Goal: Communication & Community: Ask a question

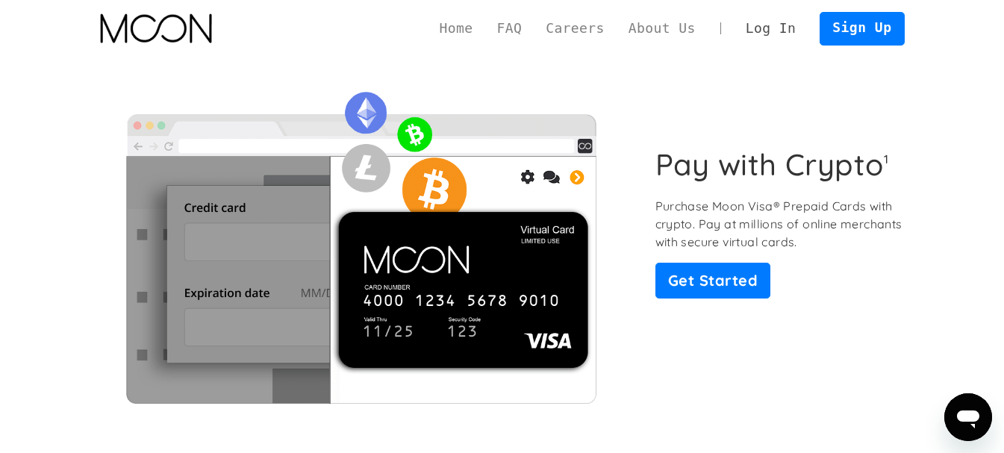
click at [781, 25] on link "Log In" at bounding box center [771, 29] width 74 height 34
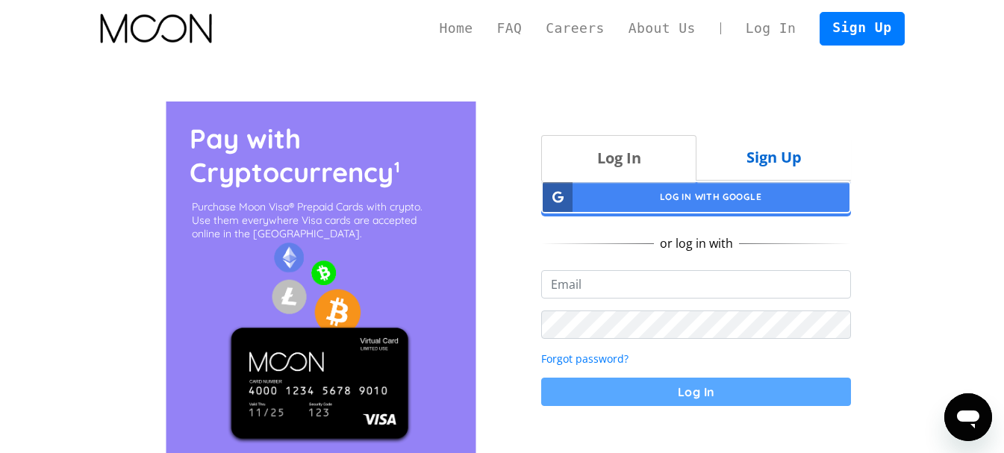
click at [615, 290] on input "email" at bounding box center [696, 284] width 310 height 28
type input "[EMAIL_ADDRESS][DOMAIN_NAME]"
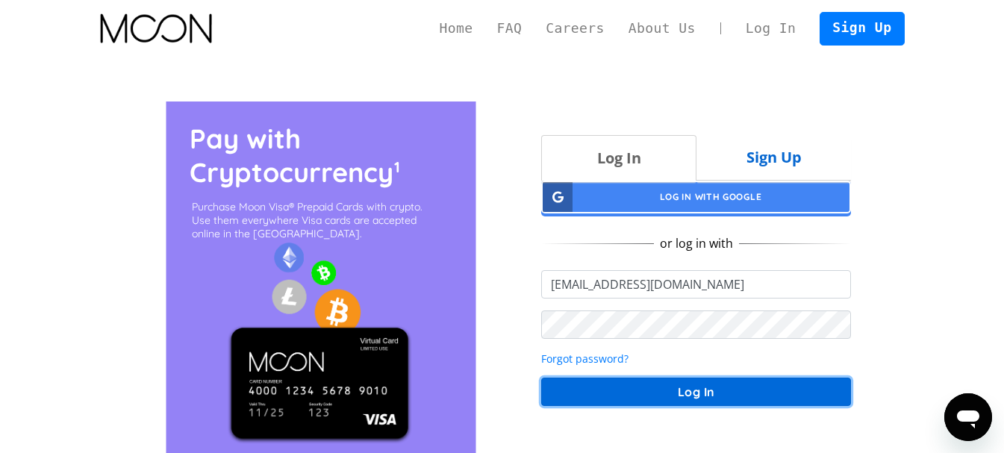
click at [729, 384] on button "Log In" at bounding box center [696, 392] width 310 height 28
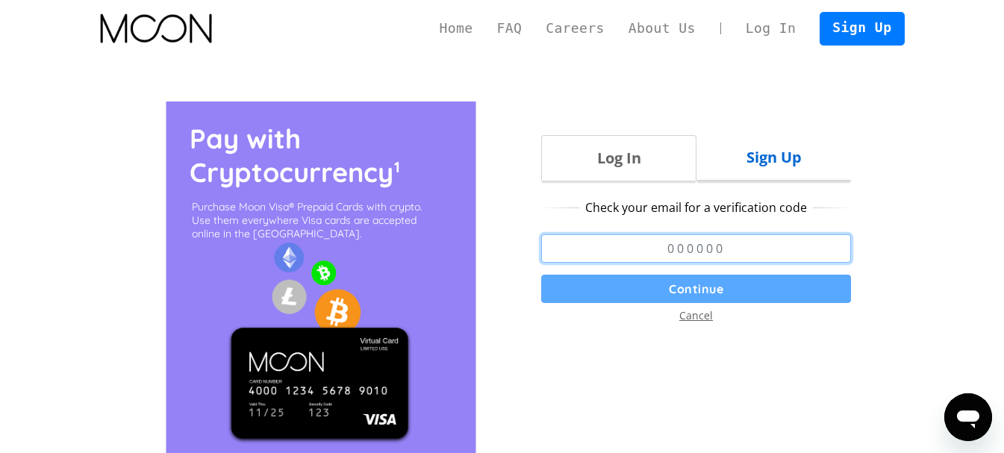
click at [690, 249] on input "number" at bounding box center [696, 248] width 310 height 28
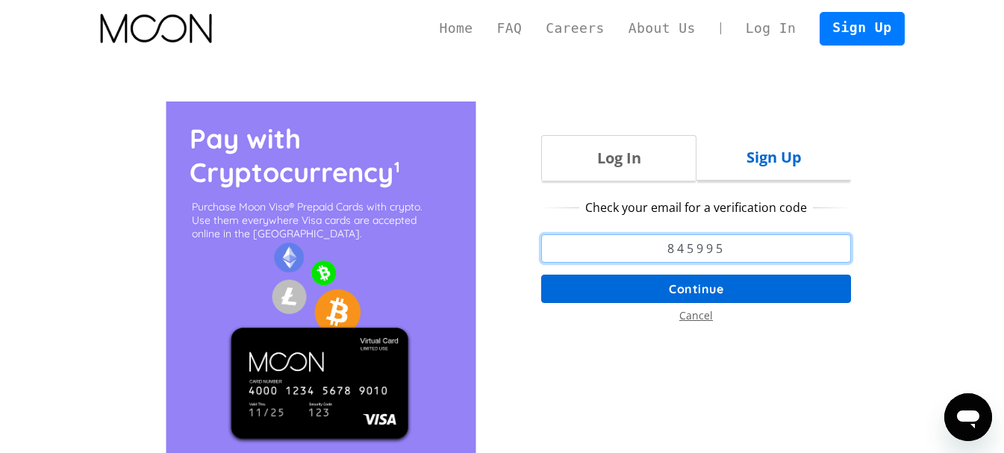
type input "845995"
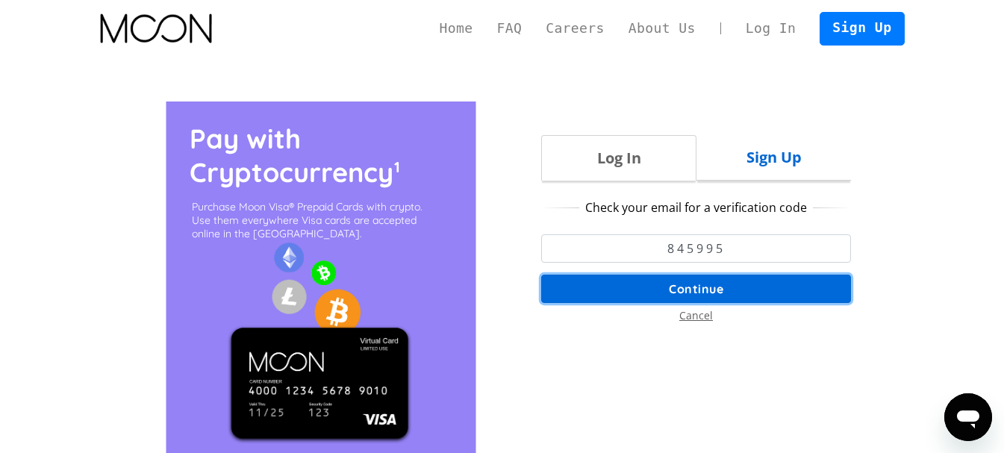
click at [713, 285] on button "Continue" at bounding box center [696, 289] width 310 height 28
click at [671, 284] on button "Continue" at bounding box center [696, 289] width 310 height 28
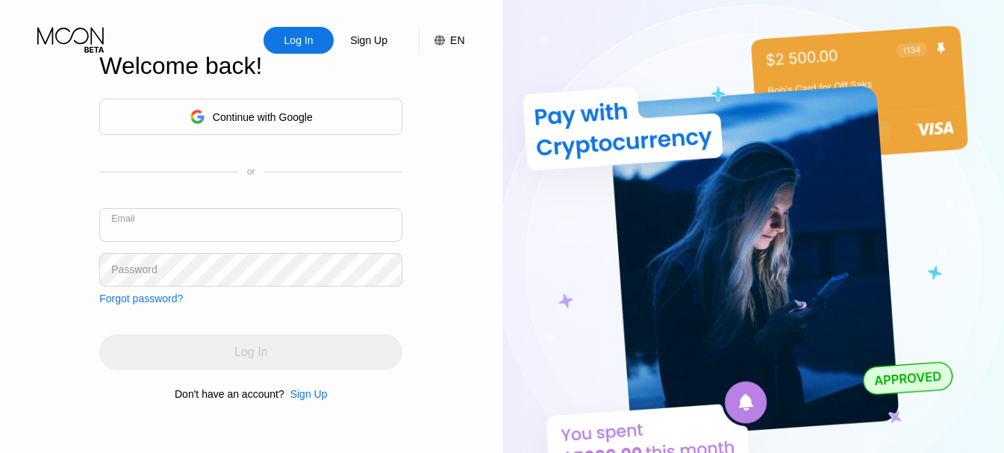
click at [199, 225] on input "text" at bounding box center [250, 225] width 303 height 34
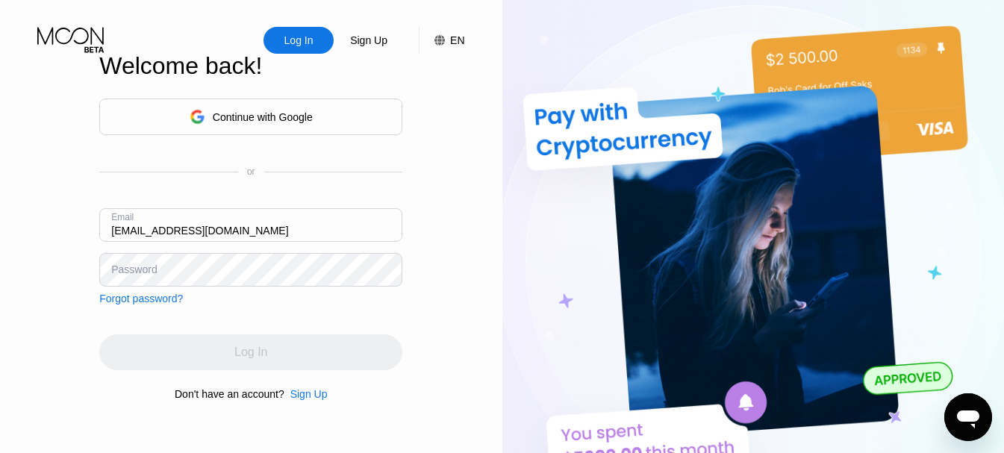
type input "[EMAIL_ADDRESS][DOMAIN_NAME]"
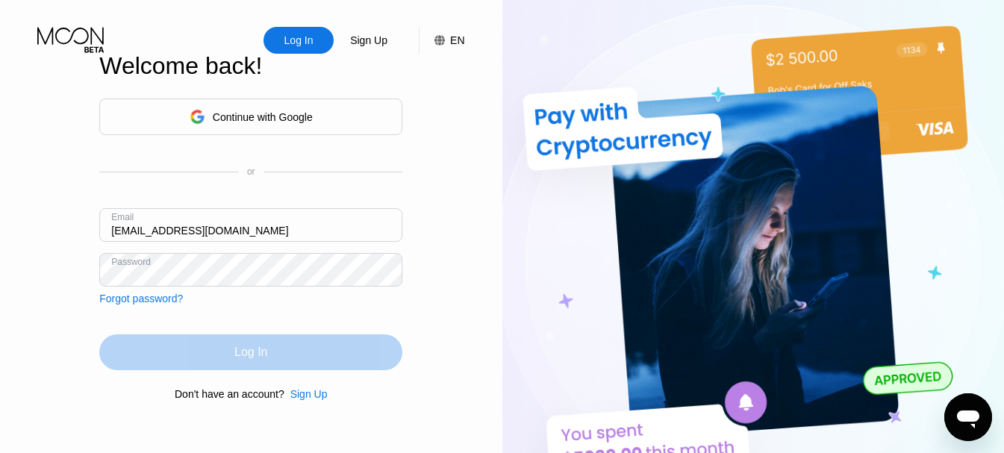
click at [296, 354] on div "Log In" at bounding box center [250, 352] width 303 height 36
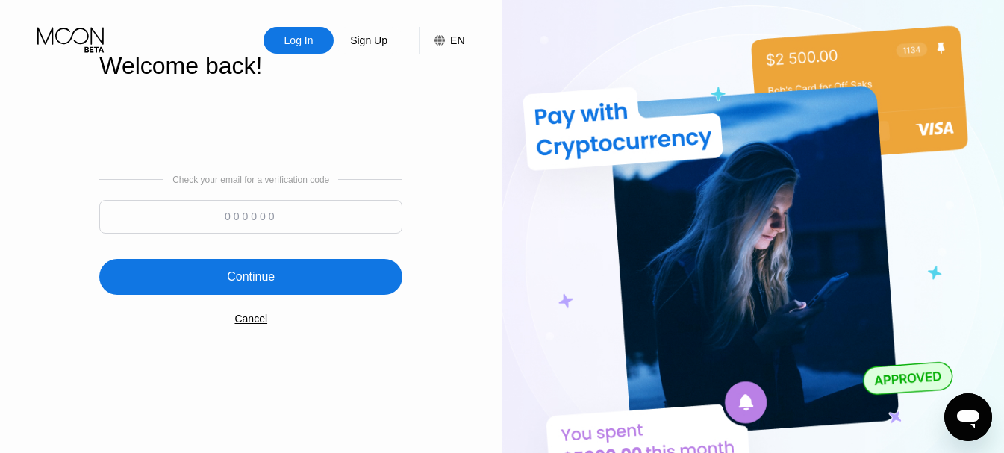
click at [249, 222] on input at bounding box center [250, 217] width 303 height 34
type input "433656"
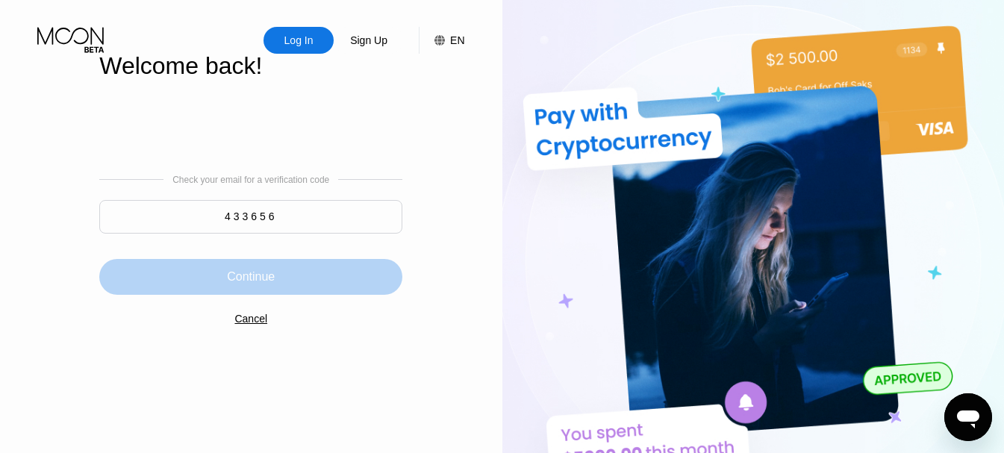
click at [294, 284] on div "Continue" at bounding box center [250, 277] width 303 height 36
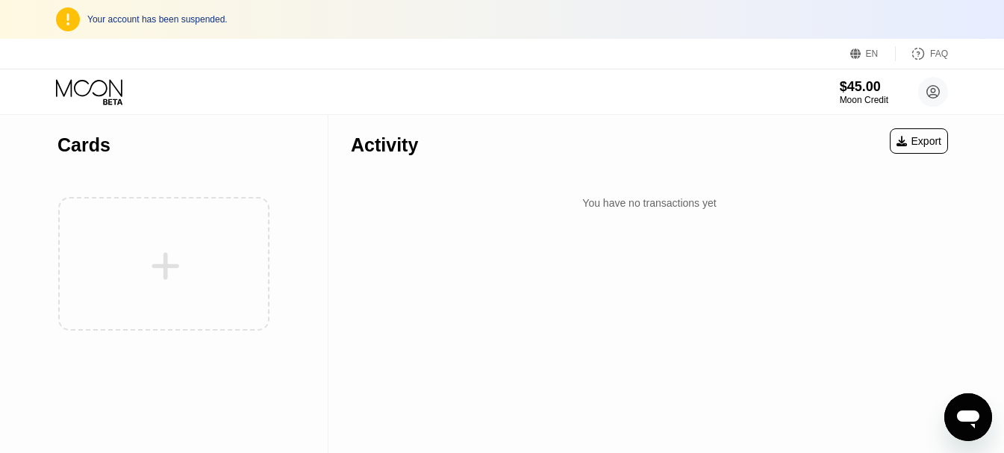
click at [177, 18] on div "Your account has been suspended." at bounding box center [517, 19] width 860 height 10
click at [865, 94] on div "$45.00" at bounding box center [864, 86] width 50 height 16
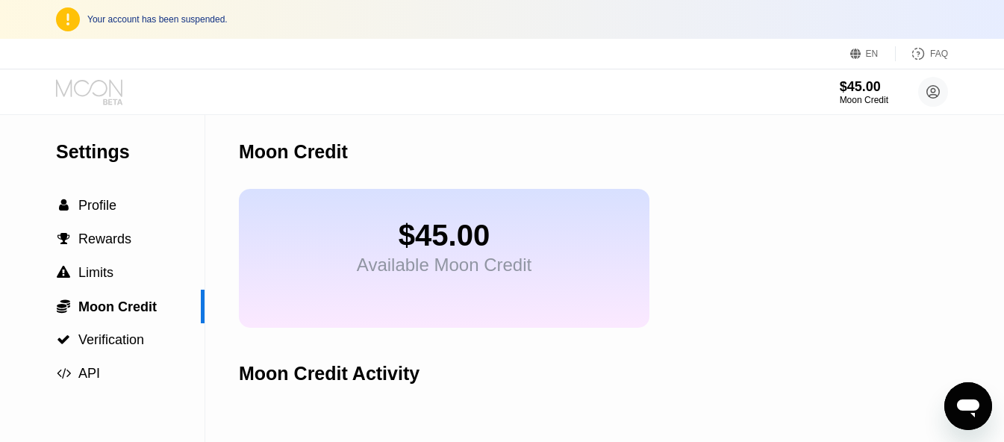
click at [94, 87] on icon at bounding box center [90, 92] width 69 height 26
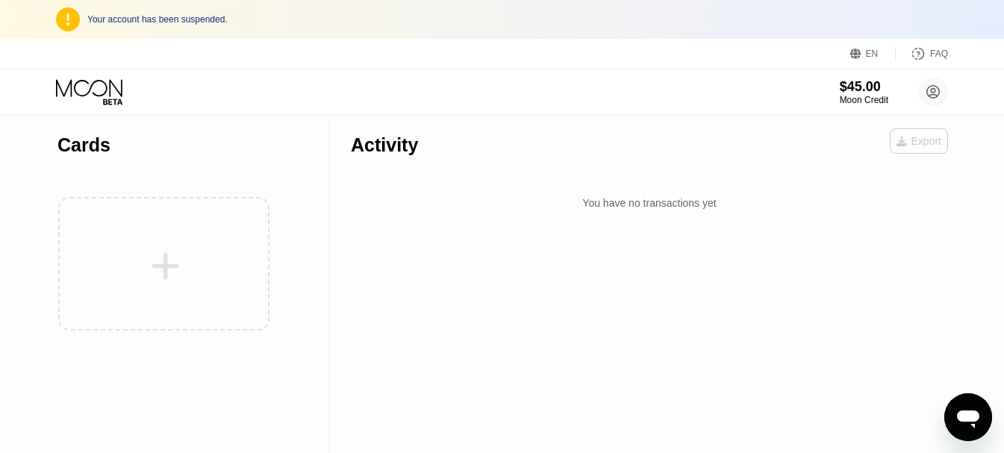
click at [914, 144] on div "Export" at bounding box center [918, 141] width 45 height 12
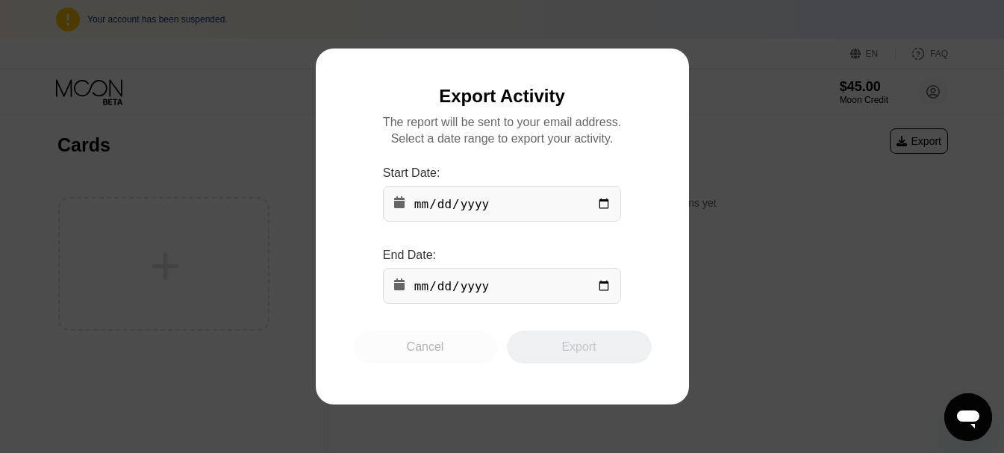
click at [413, 352] on div "Cancel" at bounding box center [425, 347] width 37 height 15
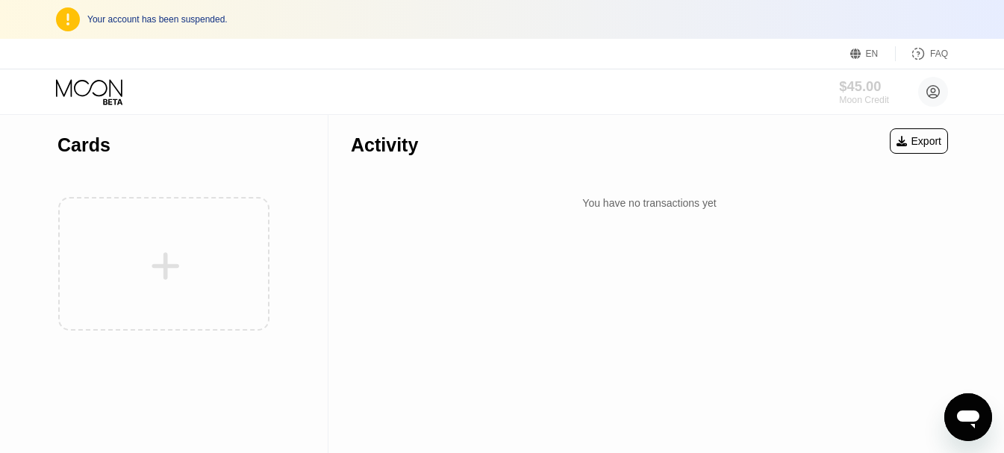
click at [859, 83] on div "$45.00" at bounding box center [864, 86] width 50 height 16
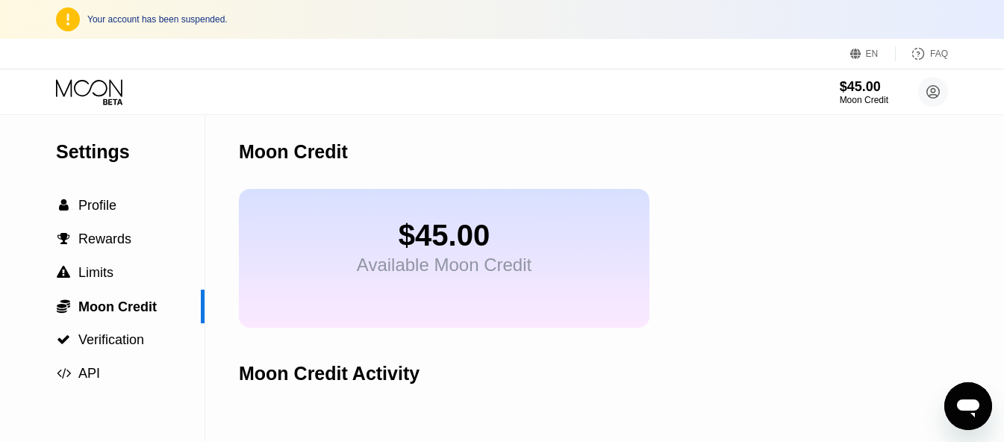
click at [167, 22] on div "Your account has been suspended." at bounding box center [517, 19] width 860 height 10
click at [934, 93] on icon at bounding box center [933, 92] width 8 height 8
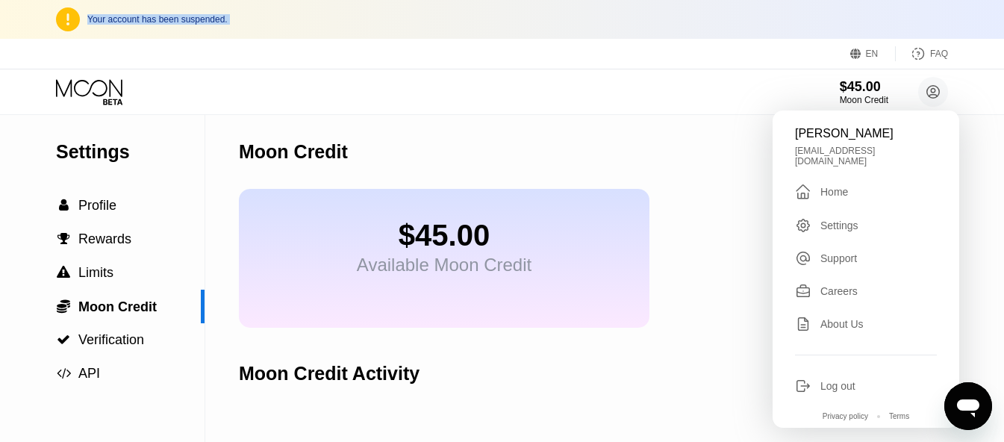
click at [563, 154] on div "Moon Credit" at bounding box center [629, 152] width 780 height 74
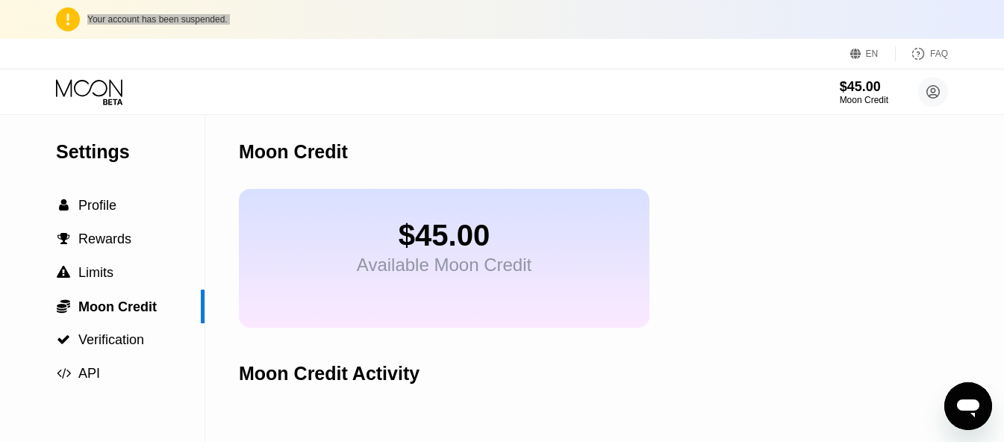
click at [967, 399] on icon "Open messaging window" at bounding box center [968, 408] width 22 height 18
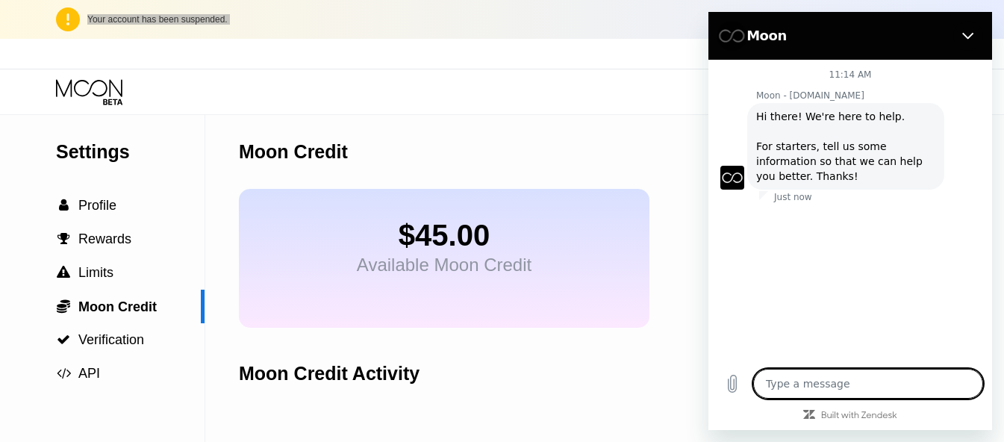
type textarea "x"
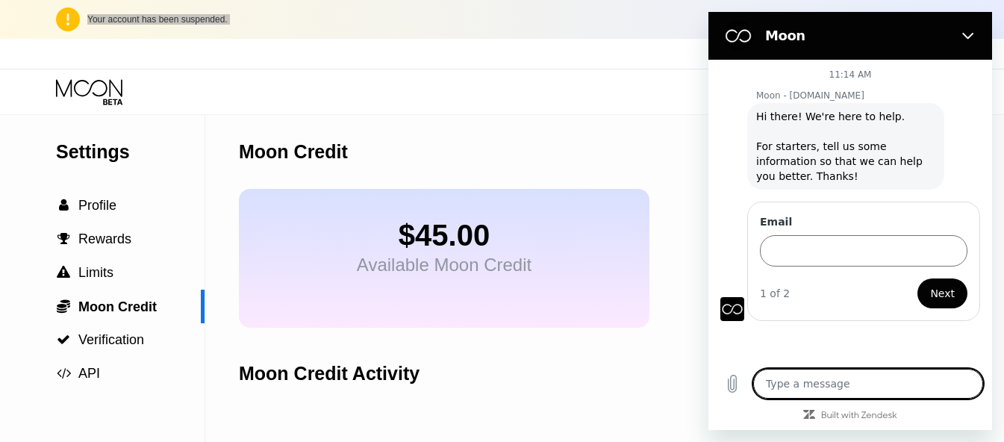
click at [816, 399] on textarea at bounding box center [868, 384] width 230 height 30
type textarea "H"
type textarea "x"
type textarea "He"
type textarea "x"
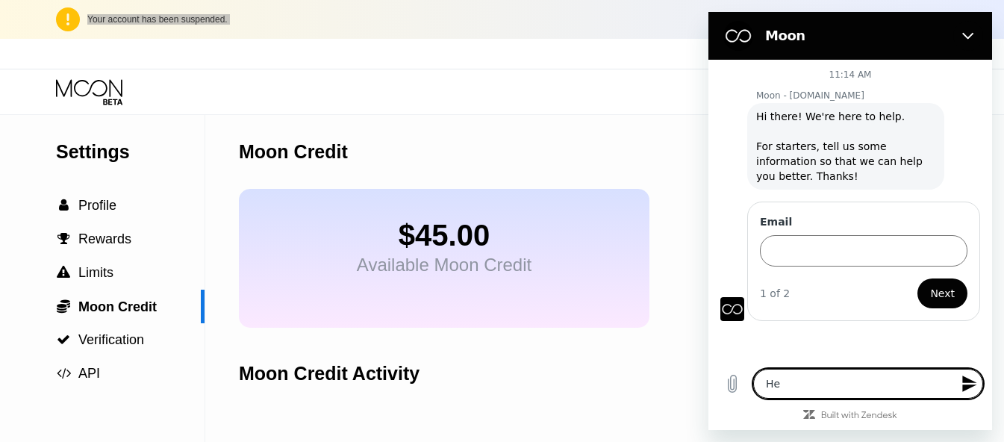
type textarea "Hel"
type textarea "x"
type textarea "Hell"
type textarea "x"
type textarea "Hello"
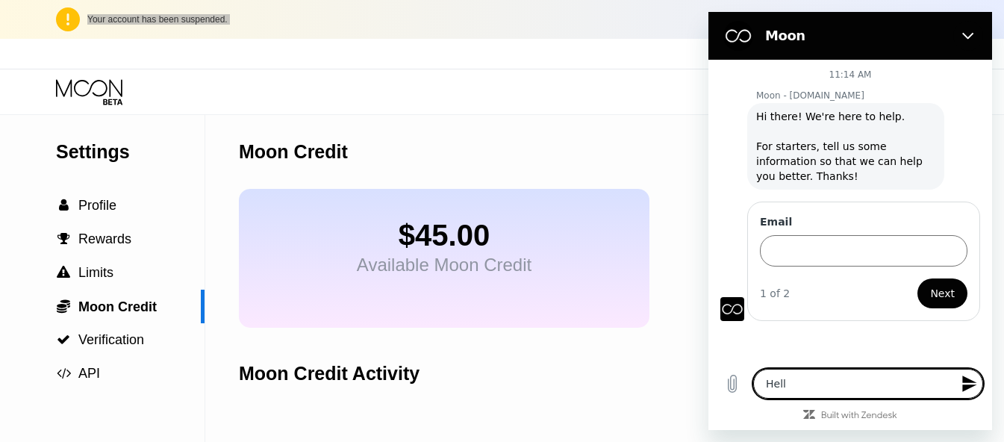
type textarea "x"
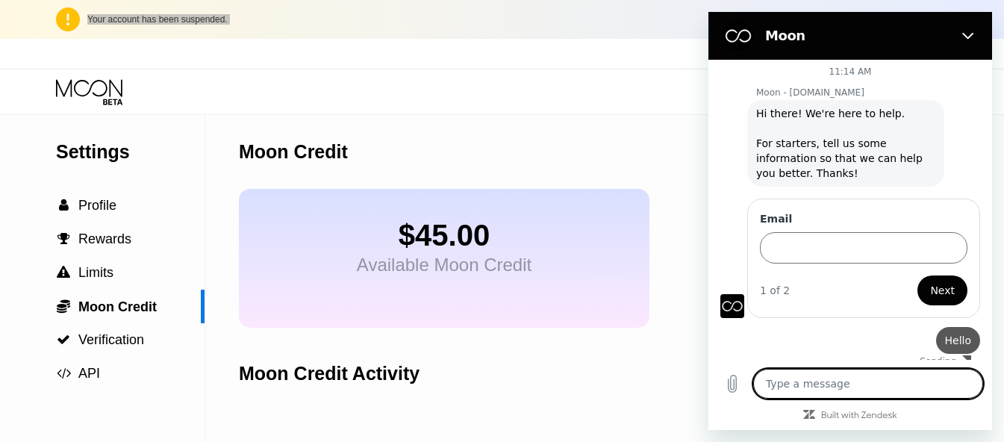
type textarea "x"
